Goal: Information Seeking & Learning: Learn about a topic

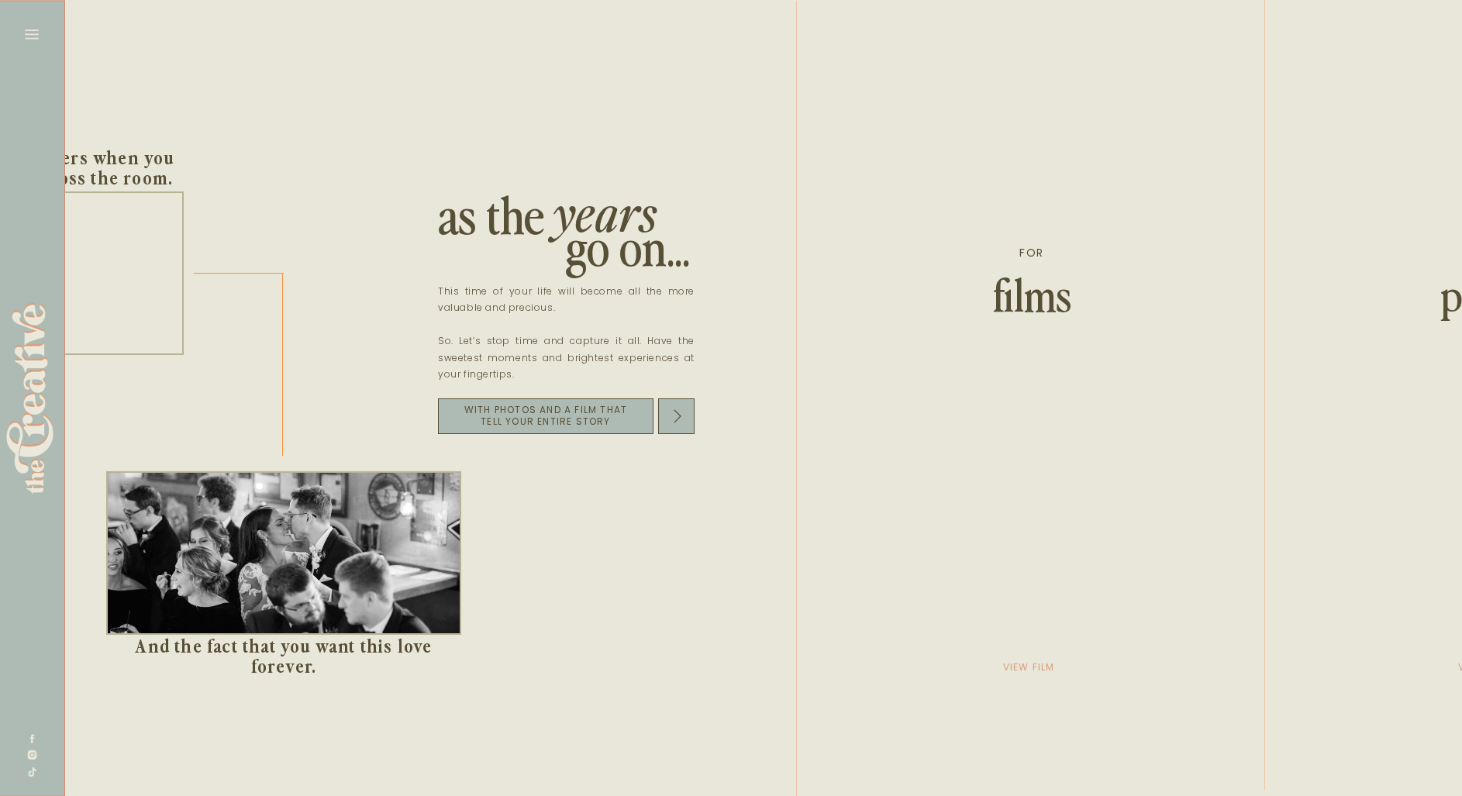
scroll to position [0, 2170]
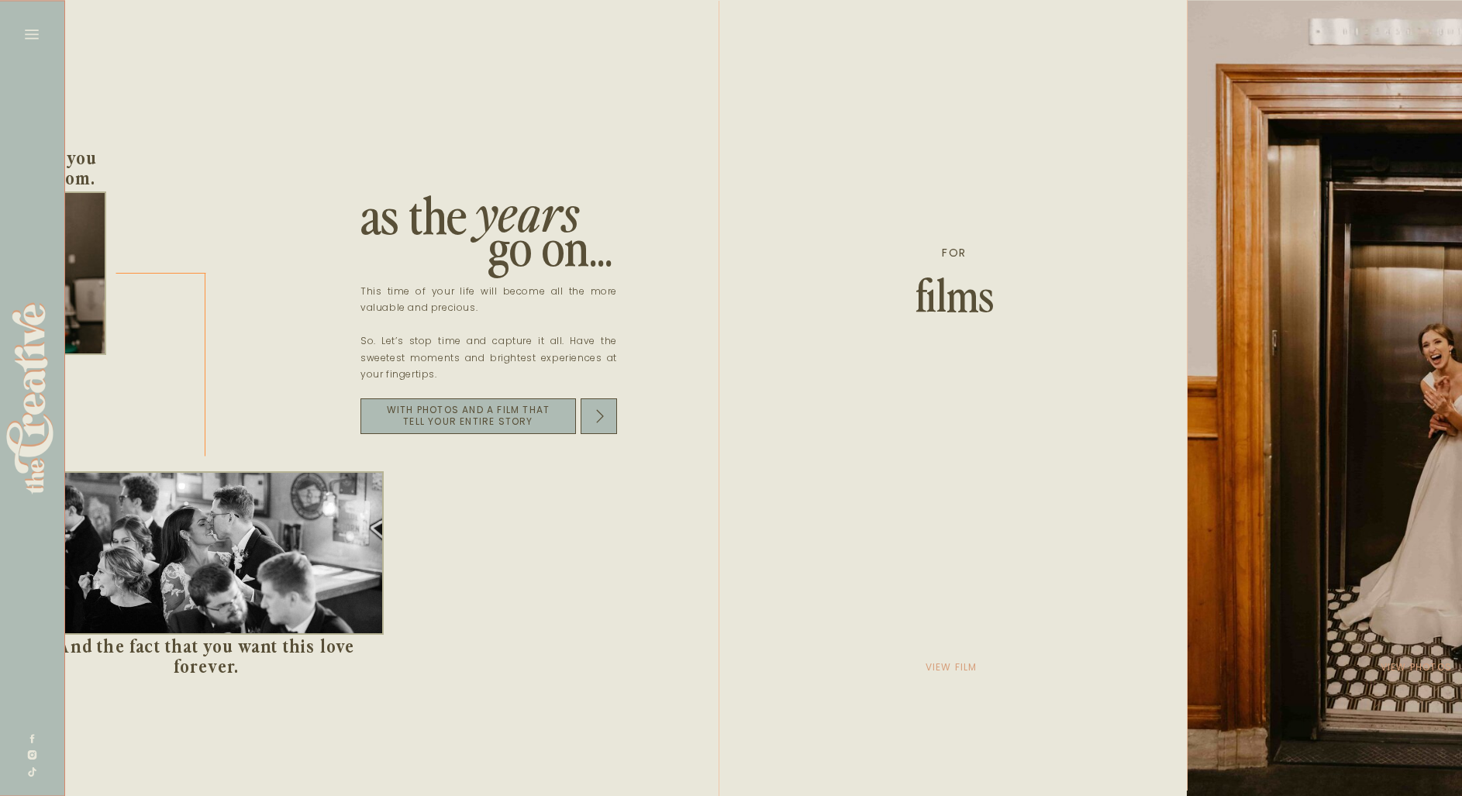
click at [1015, 662] on div at bounding box center [953, 398] width 468 height 796
click at [1031, 286] on div at bounding box center [953, 398] width 468 height 796
click at [1035, 667] on div at bounding box center [953, 398] width 468 height 796
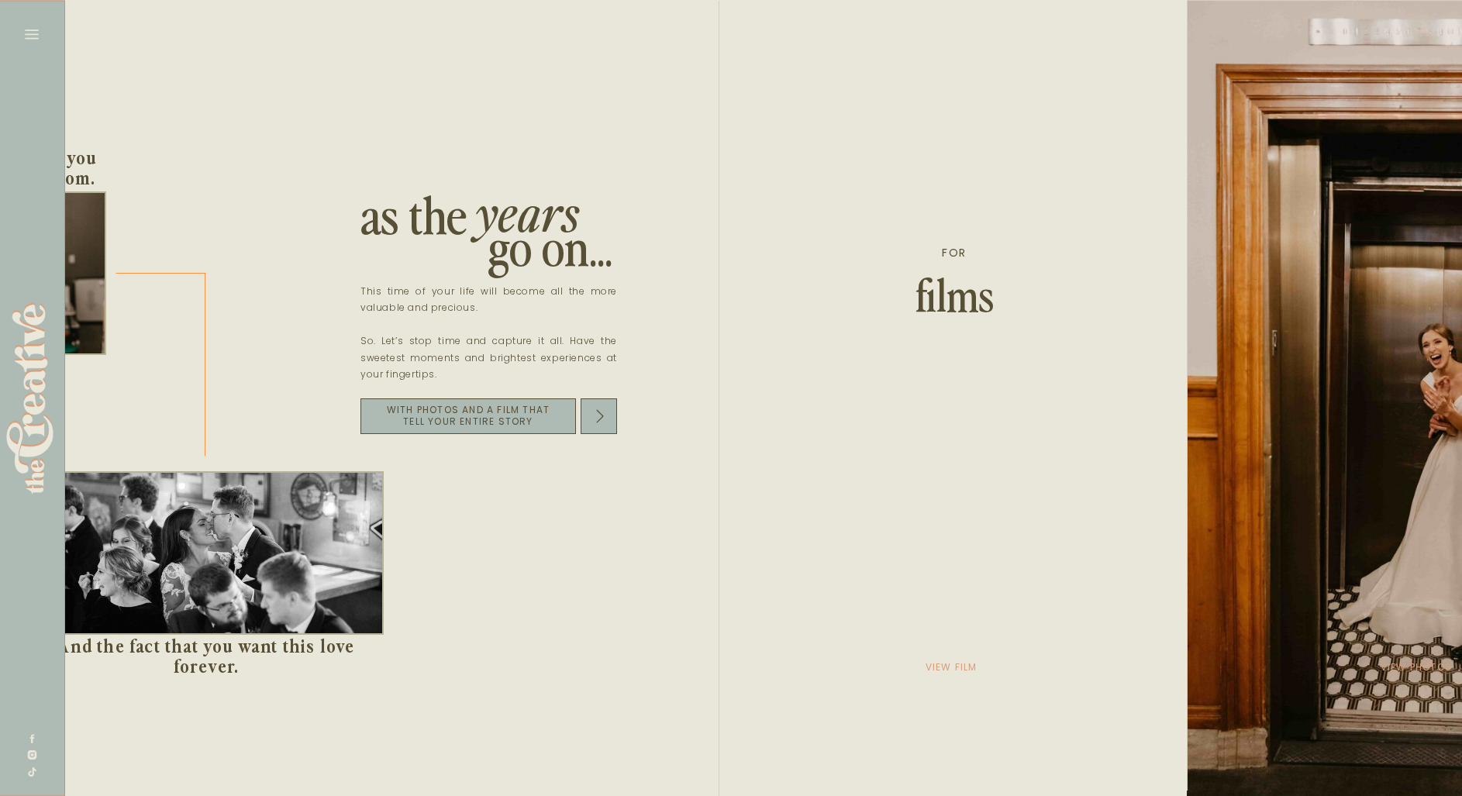
click at [1186, 416] on div at bounding box center [1417, 398] width 462 height 796
click at [1186, 667] on div at bounding box center [1417, 398] width 462 height 796
click at [1186, 660] on div at bounding box center [1417, 398] width 462 height 796
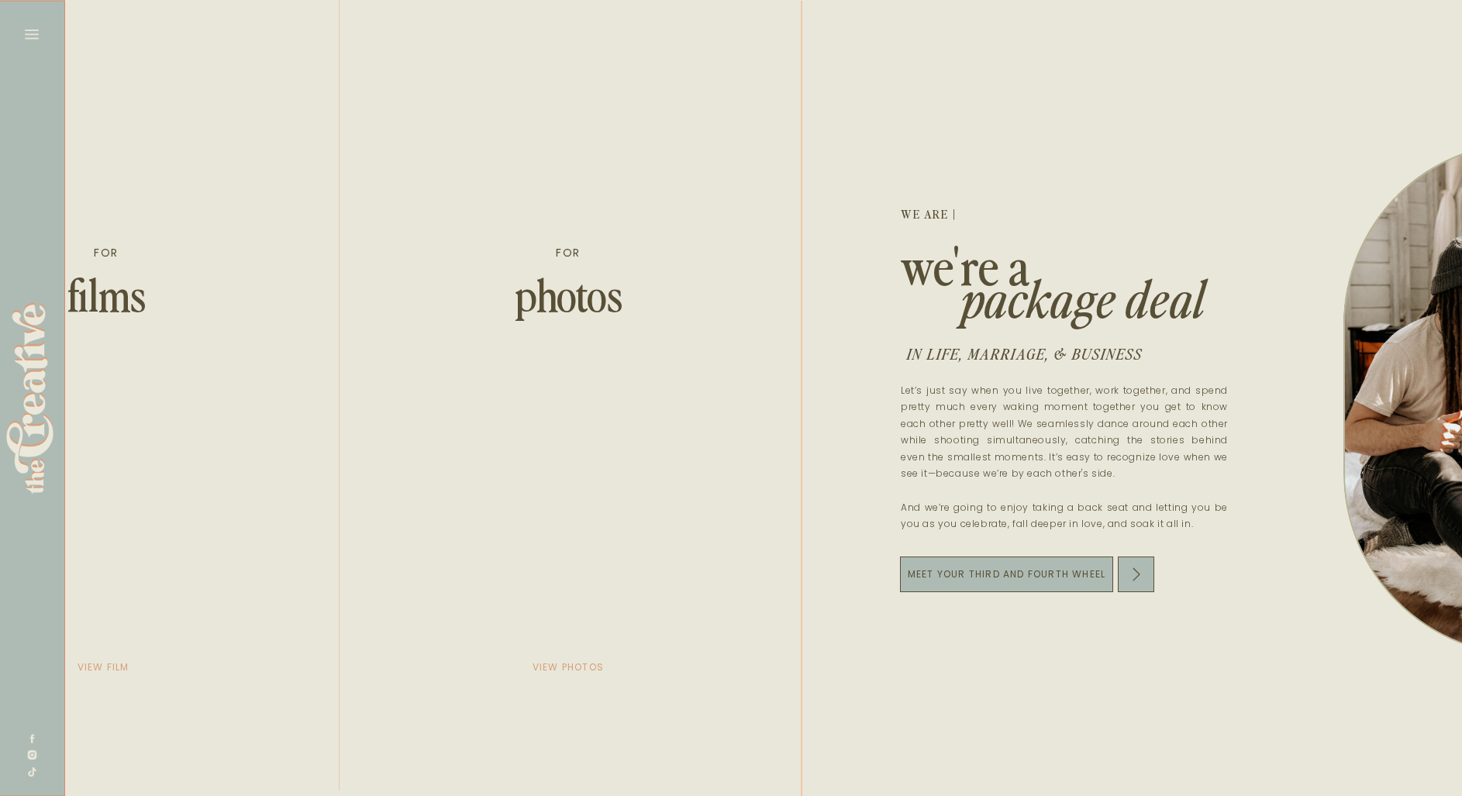
scroll to position [0, 2398]
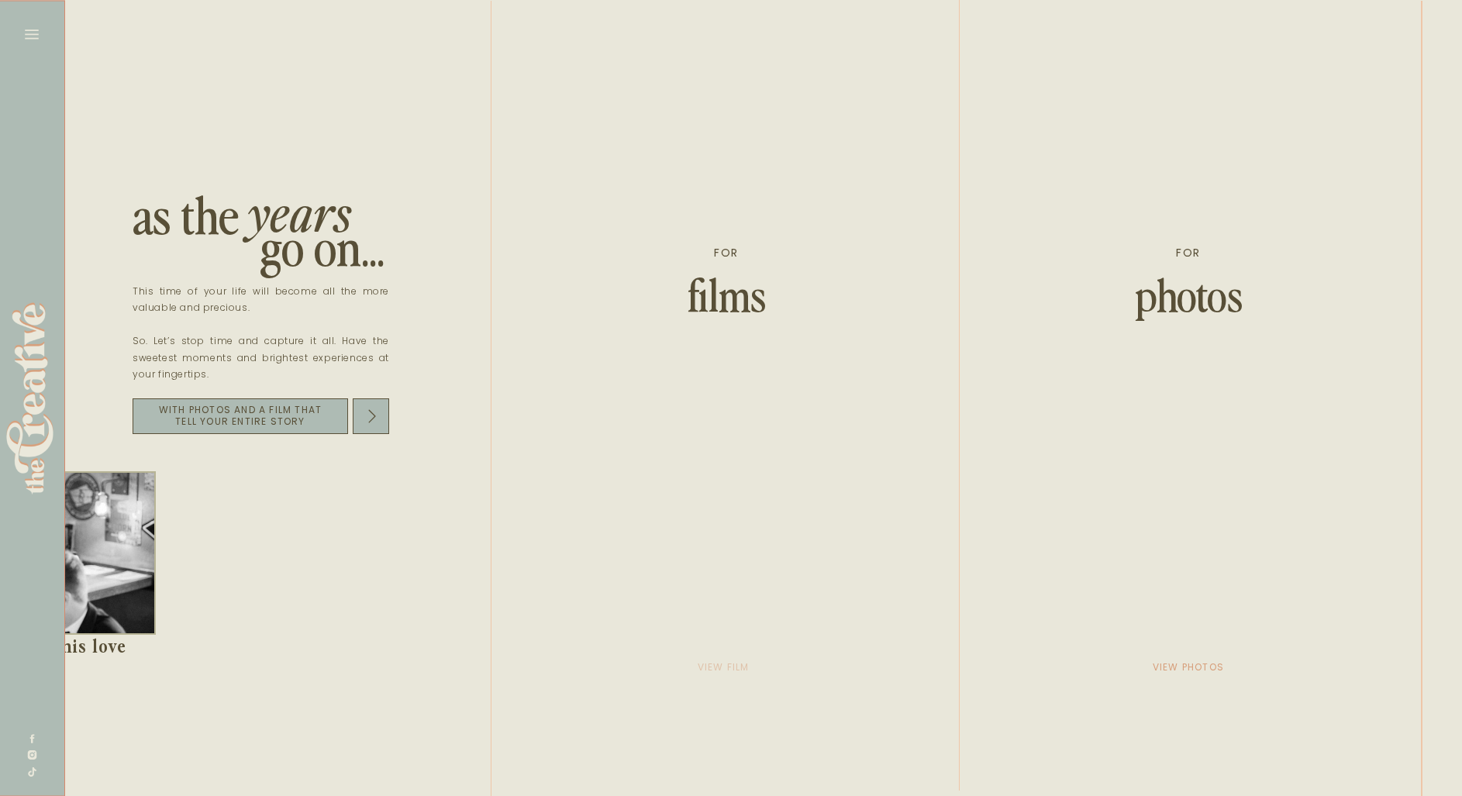
click at [722, 666] on p "view film" at bounding box center [722, 667] width 77 height 22
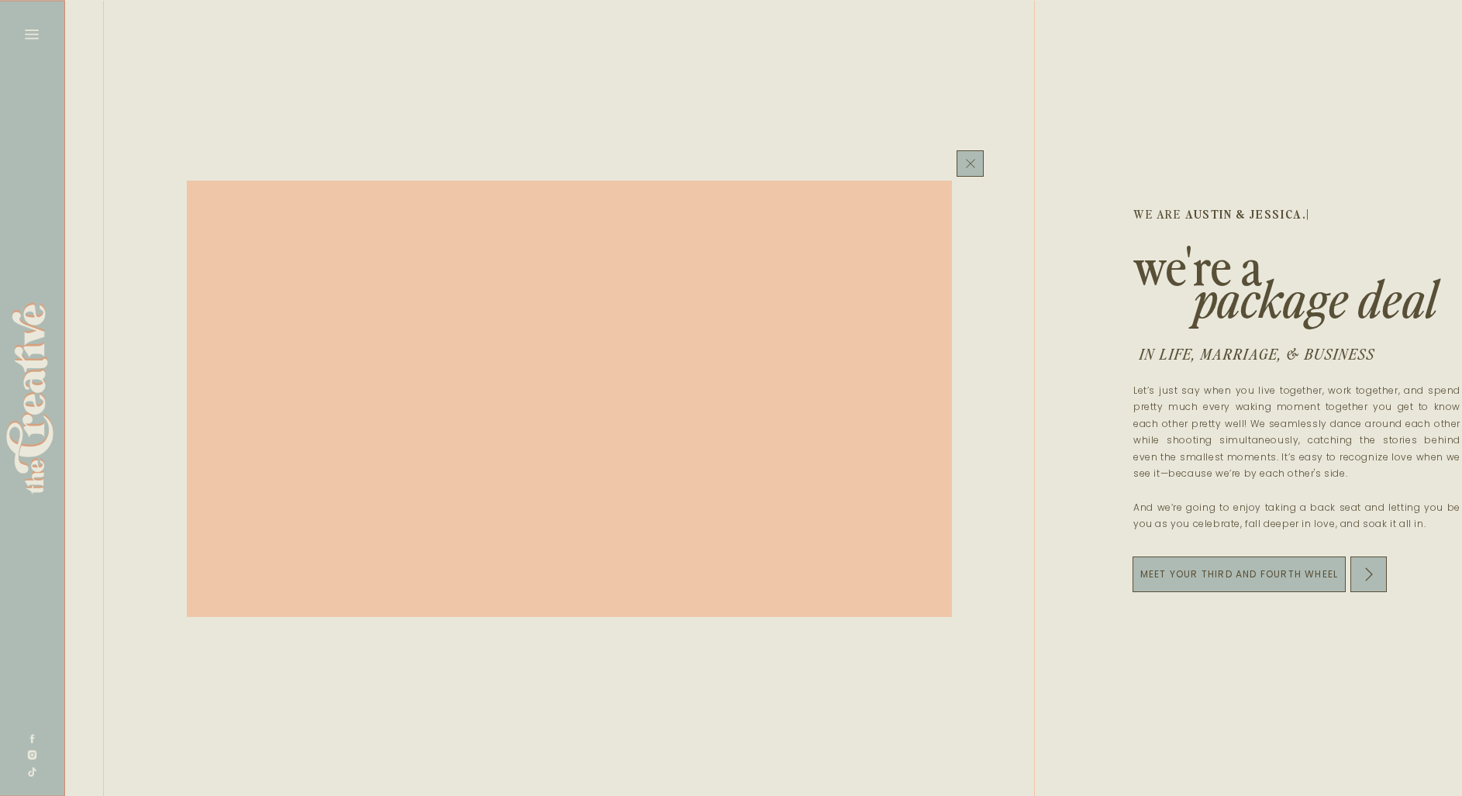
scroll to position [0, 2630]
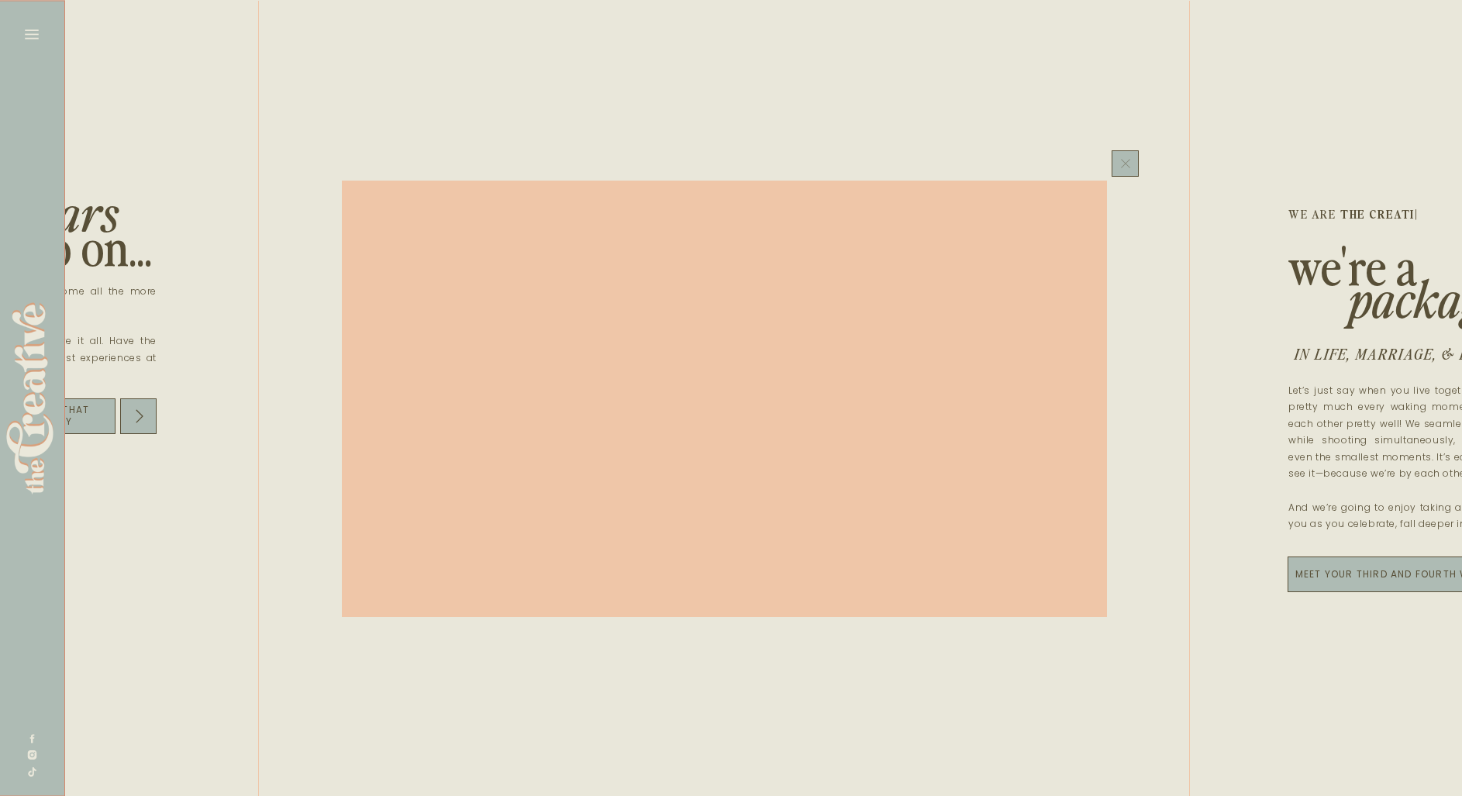
click at [1118, 160] on icon at bounding box center [1125, 163] width 15 height 17
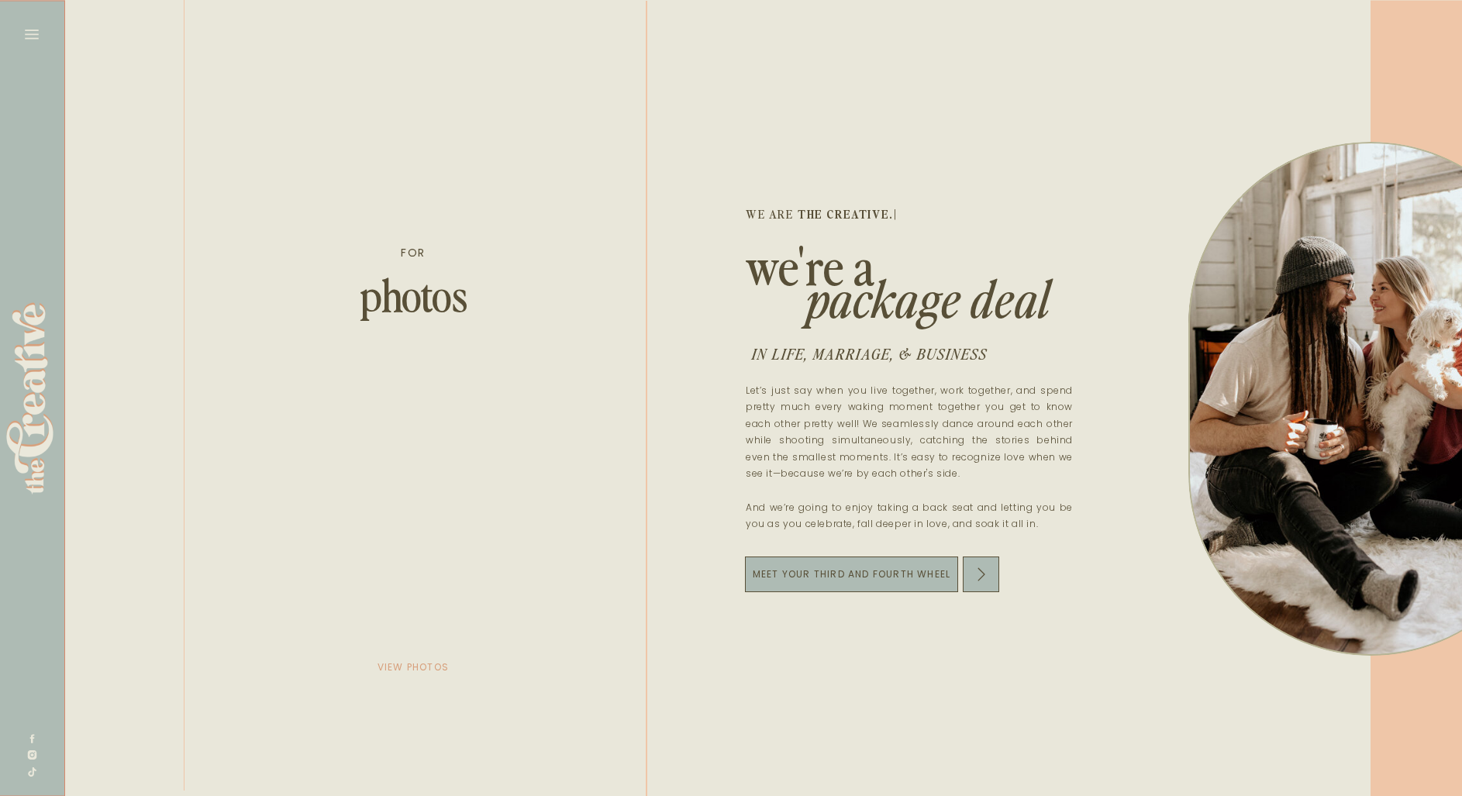
scroll to position [0, 3715]
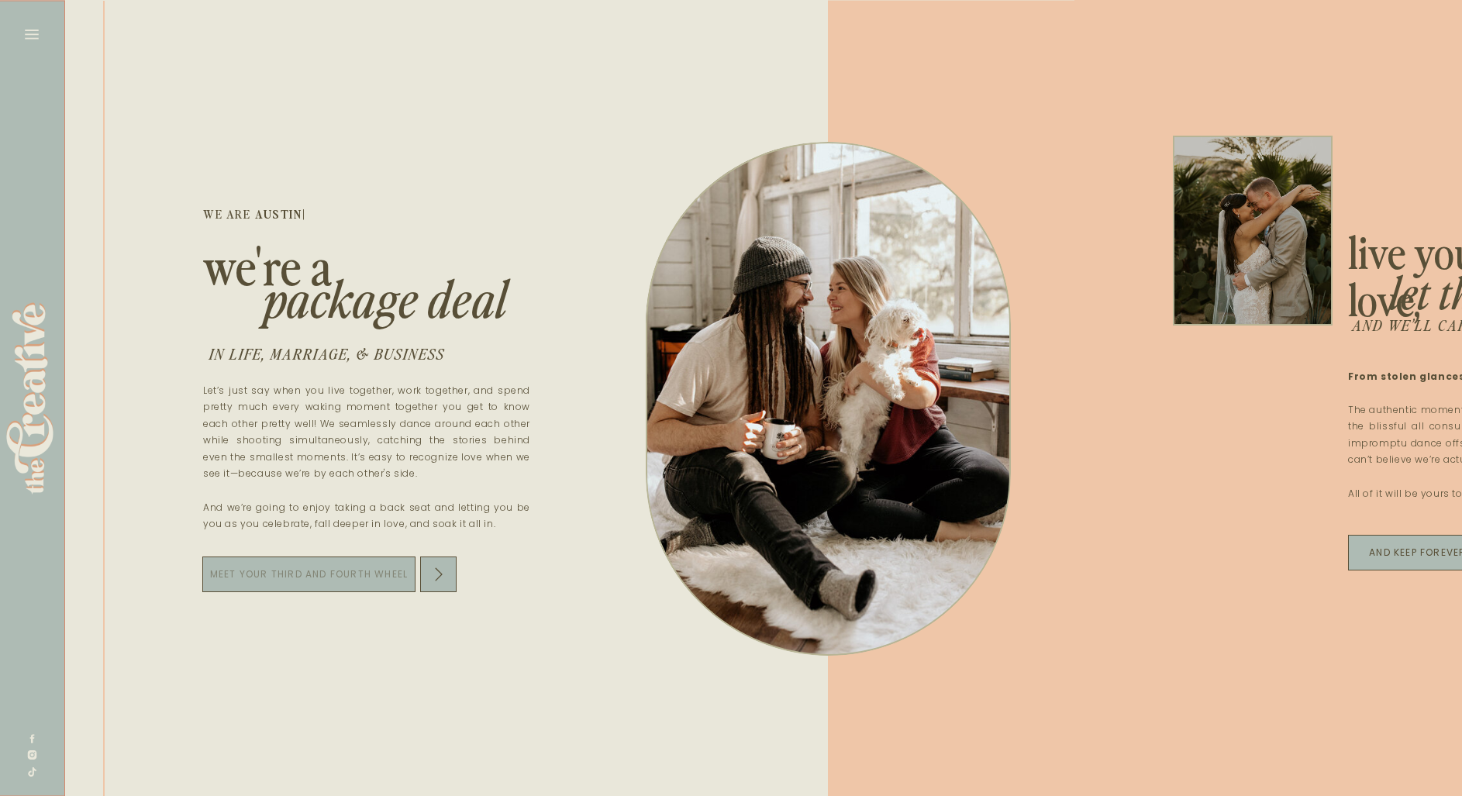
click at [339, 584] on p "Meet your third and fourth wheel" at bounding box center [308, 574] width 213 height 22
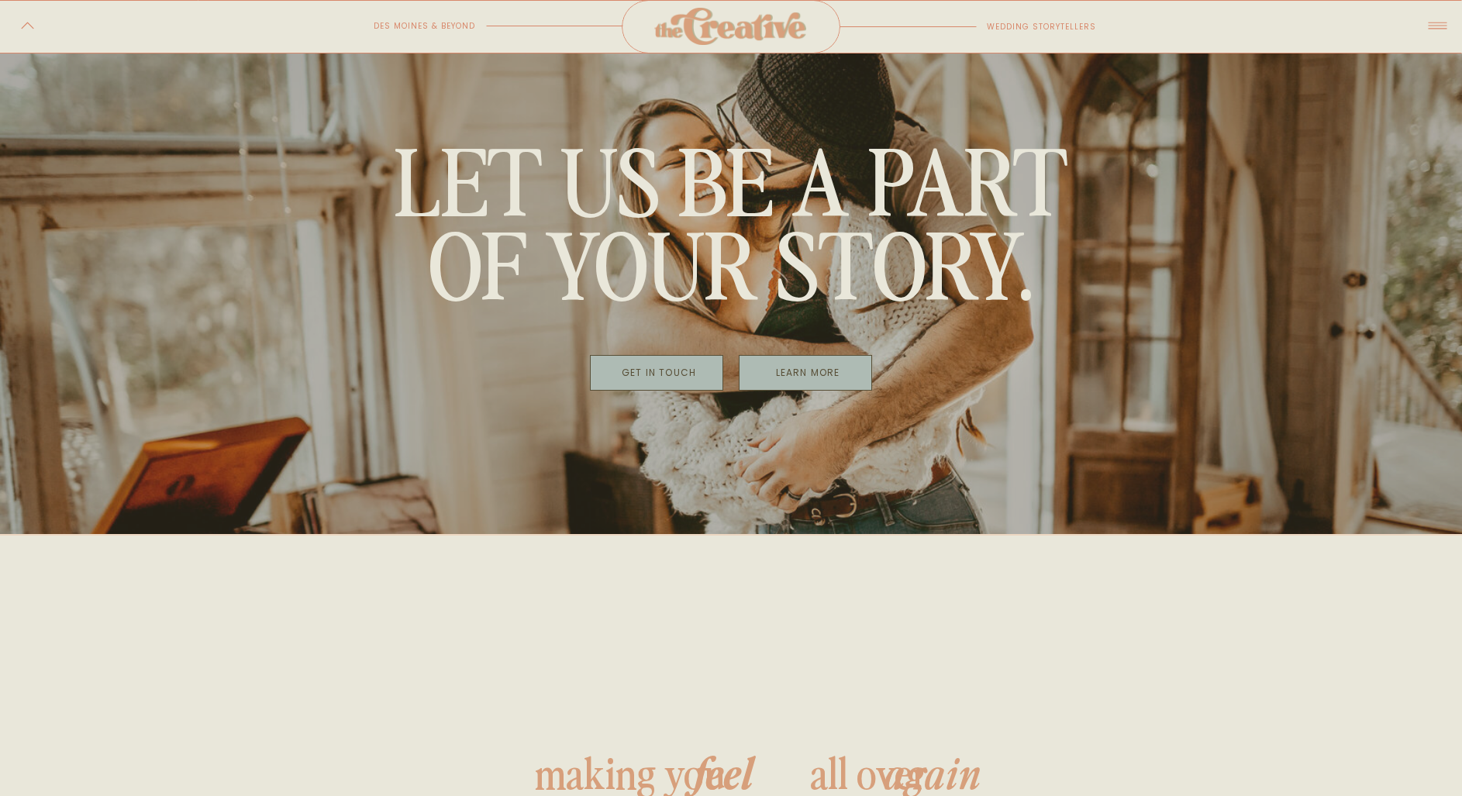
scroll to position [5495, 0]
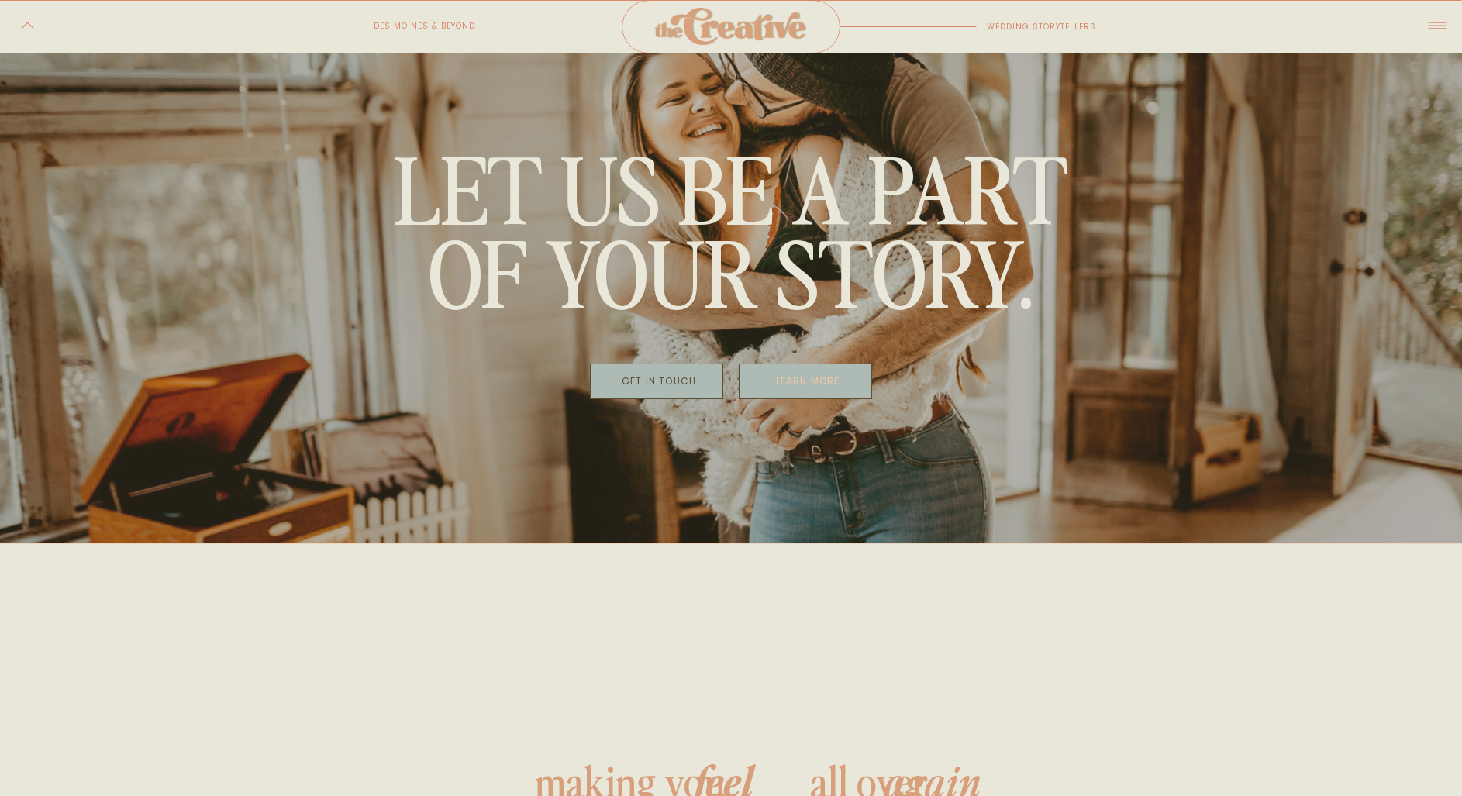
click at [799, 374] on p "learn more" at bounding box center [807, 381] width 129 height 22
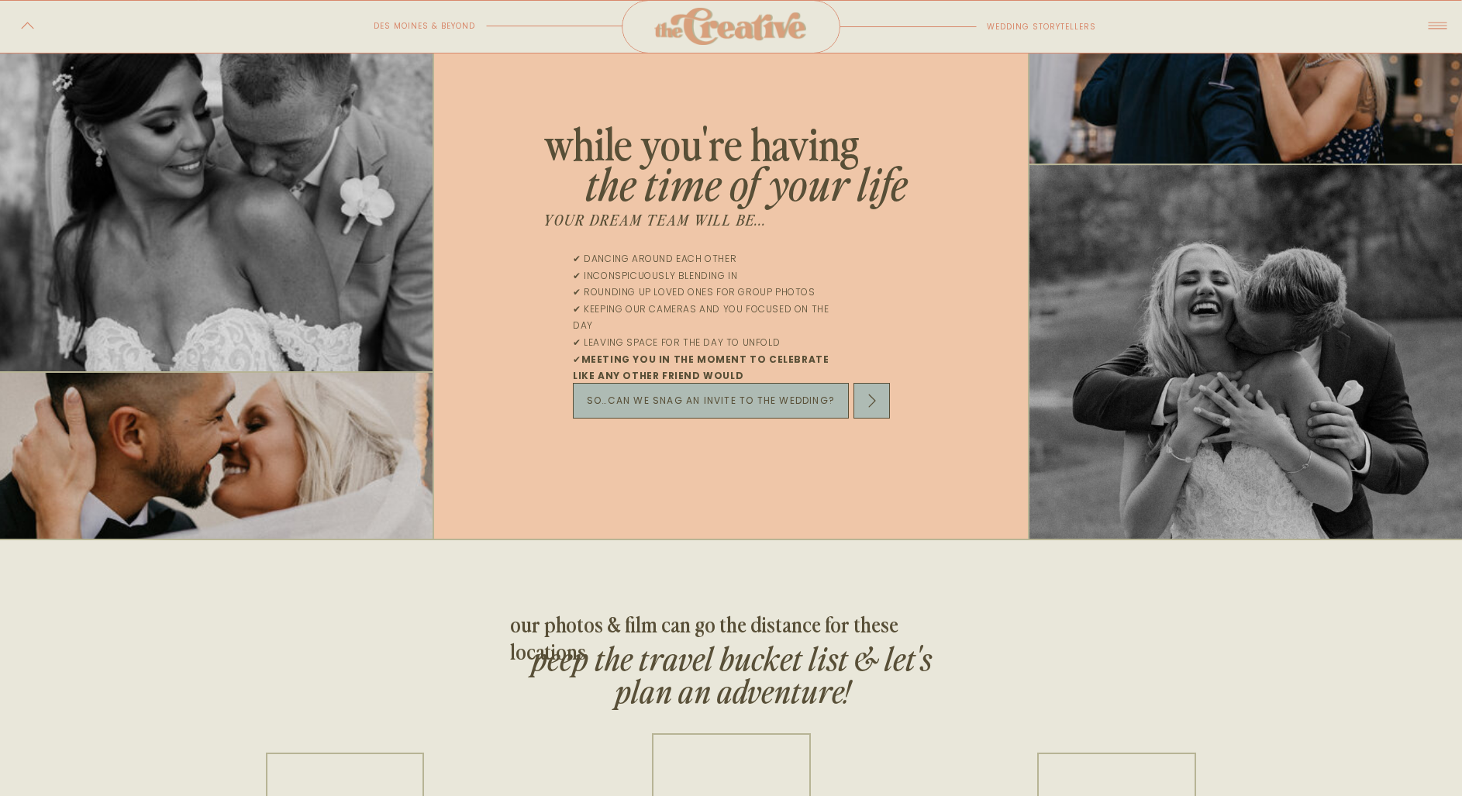
scroll to position [5735, 0]
